Goal: Information Seeking & Learning: Understand process/instructions

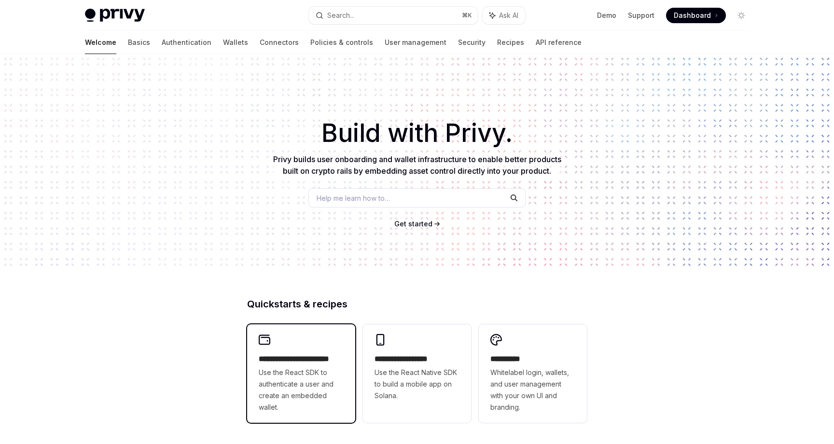
click at [310, 348] on div "**********" at bounding box center [301, 373] width 108 height 98
type textarea "*"
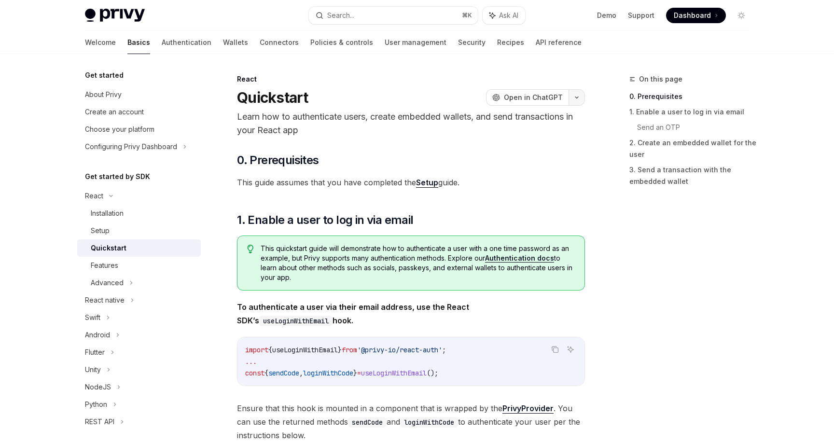
click at [578, 98] on icon "button" at bounding box center [577, 98] width 12 height 4
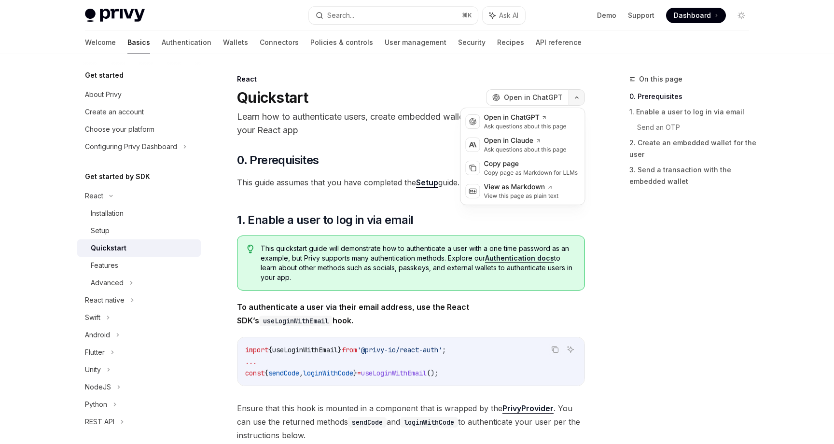
click at [578, 98] on icon "button" at bounding box center [577, 98] width 12 height 4
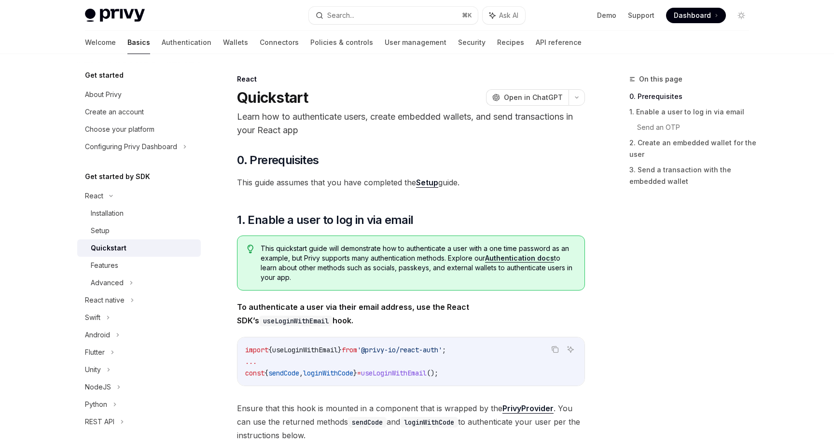
drag, startPoint x: 570, startPoint y: 56, endPoint x: 787, endPoint y: 236, distance: 281.7
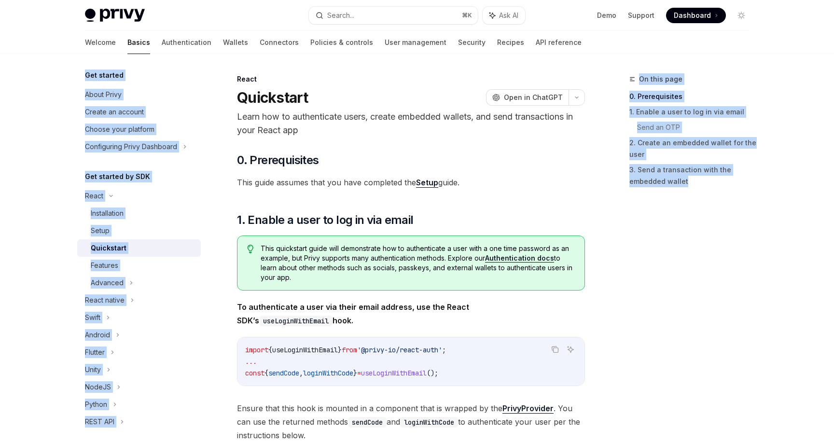
drag, startPoint x: 787, startPoint y: 236, endPoint x: 577, endPoint y: 45, distance: 283.8
click at [577, 45] on div "Welcome Basics Authentication Wallets Connectors Policies & controls User manag…" at bounding box center [417, 42] width 710 height 23
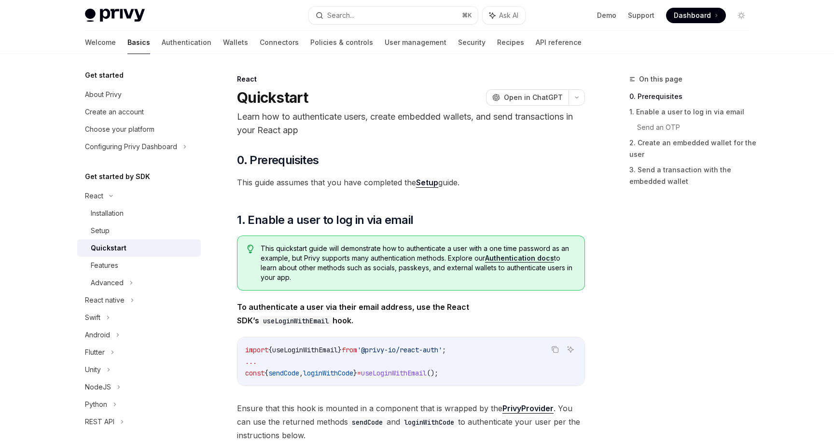
click at [577, 45] on div "Welcome Basics Authentication Wallets Connectors Policies & controls User manag…" at bounding box center [417, 42] width 710 height 23
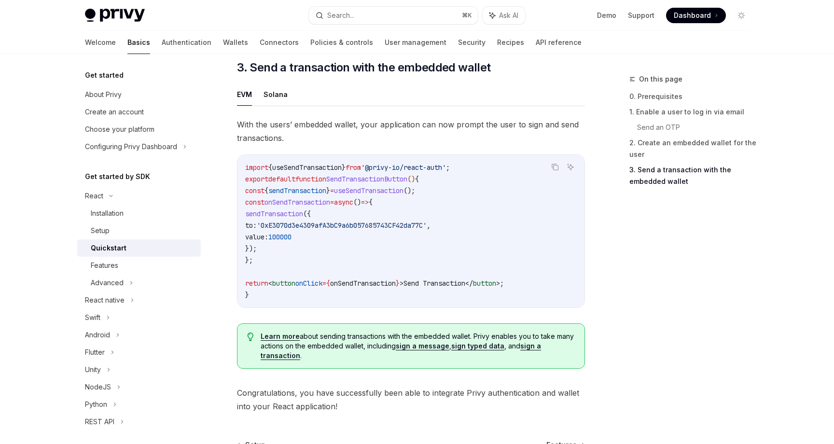
scroll to position [852, 0]
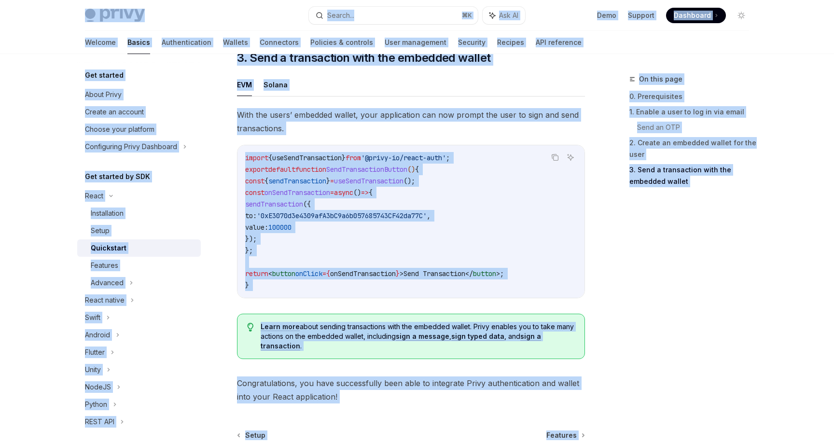
click at [420, 194] on code "import { useSendTransaction } from '@privy-io/react-auth' ; export default func…" at bounding box center [411, 221] width 332 height 139
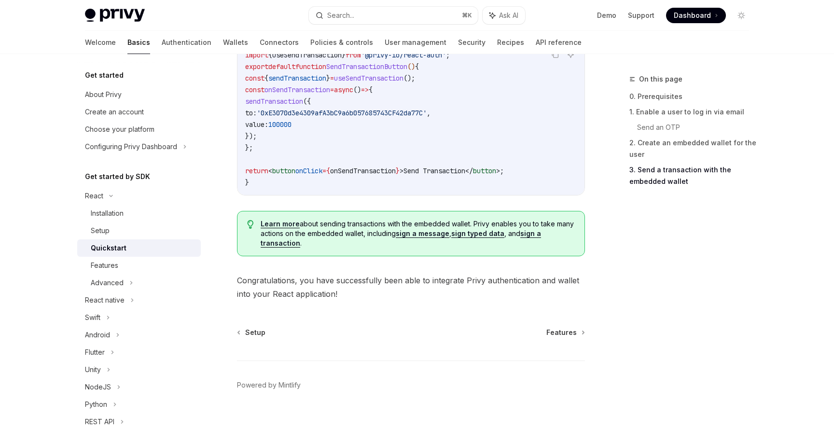
scroll to position [959, 0]
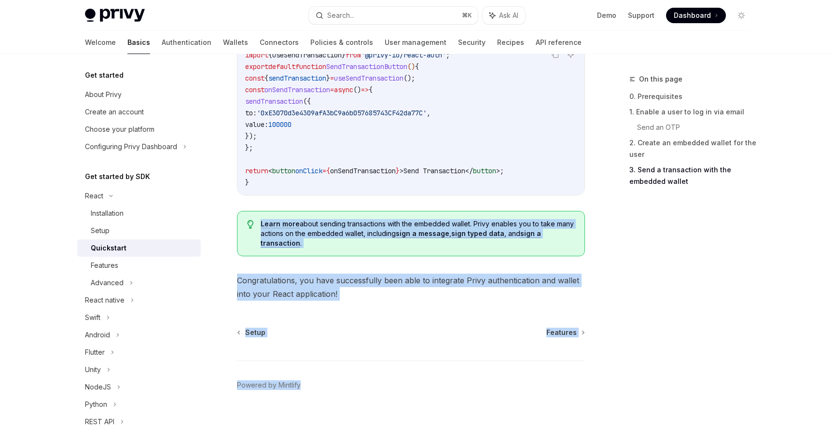
drag, startPoint x: 311, startPoint y: 385, endPoint x: 229, endPoint y: 219, distance: 184.7
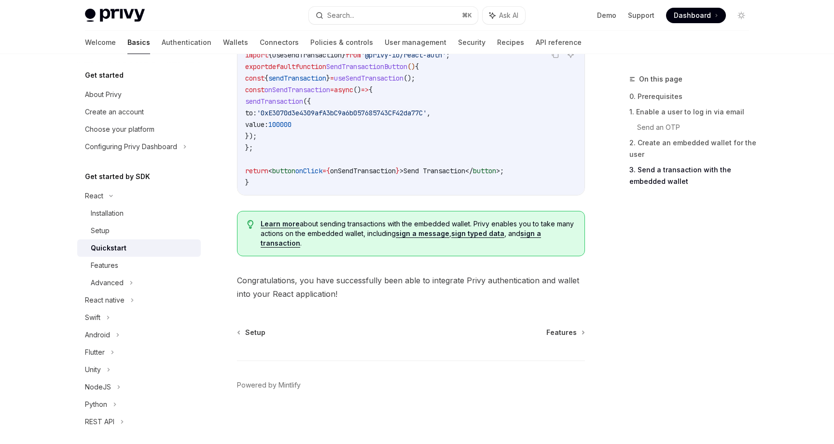
drag, startPoint x: 434, startPoint y: 245, endPoint x: 579, endPoint y: 251, distance: 144.9
click at [579, 251] on div "Learn more about sending transactions with the embedded wallet. Privy enables y…" at bounding box center [411, 233] width 348 height 45
click at [637, 349] on div "On this page 0. Prerequisites 1. Enable a user to log in via email Send an OTP …" at bounding box center [683, 258] width 147 height 371
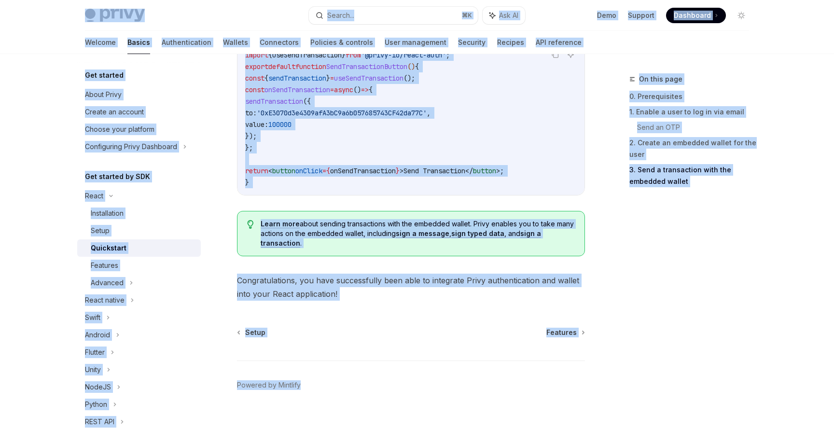
click at [519, 288] on span "Congratulations, you have successfully been able to integrate Privy authenticat…" at bounding box center [411, 287] width 348 height 27
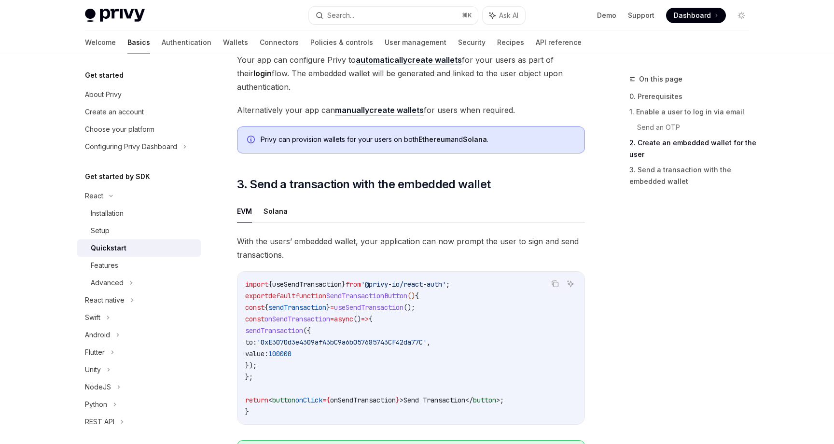
scroll to position [722, 0]
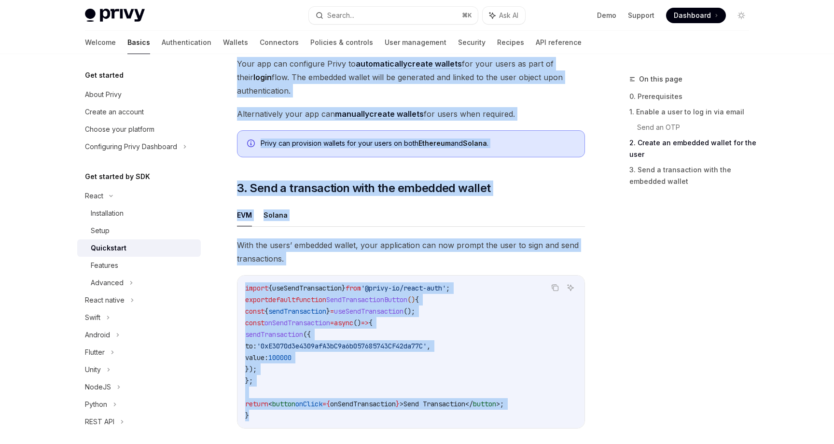
drag, startPoint x: 622, startPoint y: 425, endPoint x: 456, endPoint y: 415, distance: 166.3
click at [456, 415] on div "On this page 0. Prerequisites 1. Enable a user to log in via email Send an OTP …" at bounding box center [416, 4] width 679 height 1345
click at [456, 415] on code "import { useSendTransaction } from '@privy-io/react-auth' ; export default func…" at bounding box center [411, 351] width 332 height 139
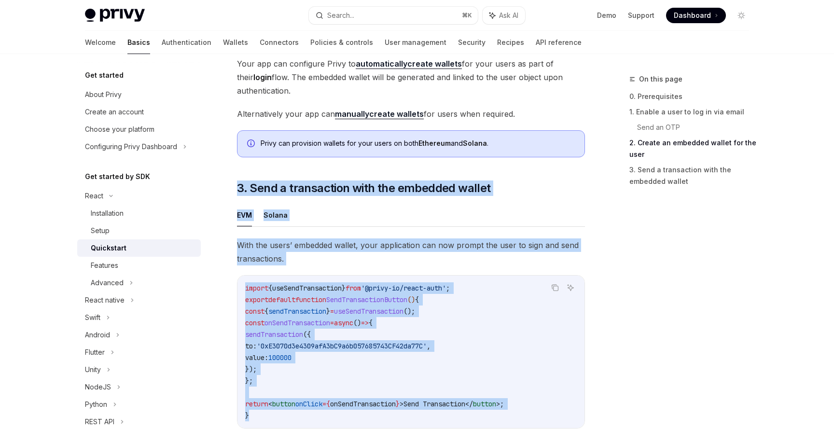
drag, startPoint x: 456, startPoint y: 415, endPoint x: 304, endPoint y: 178, distance: 282.2
click at [469, 238] on div "EVM Solana With the users’ embedded wallet, your application can now prompt the…" at bounding box center [411, 350] width 348 height 293
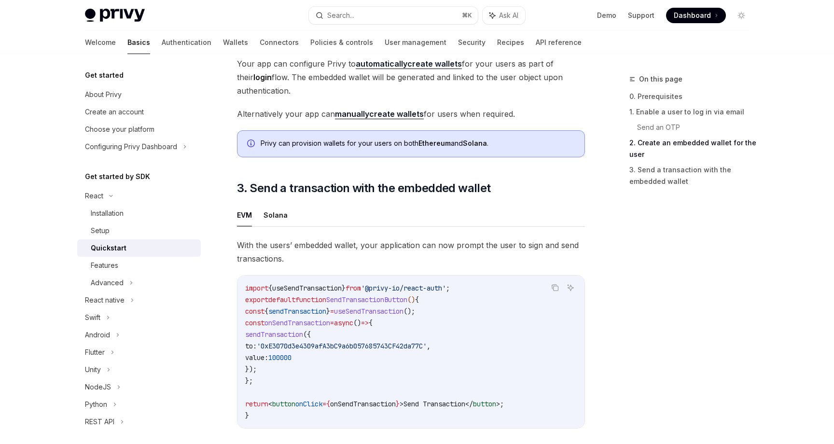
click at [469, 238] on div "EVM Solana With the users’ embedded wallet, your application can now prompt the…" at bounding box center [411, 350] width 348 height 293
